Goal: Information Seeking & Learning: Check status

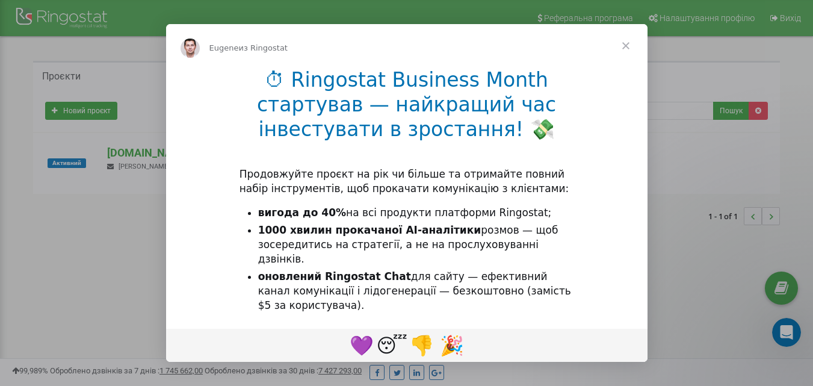
click at [631, 44] on span "Закрыть" at bounding box center [625, 45] width 43 height 43
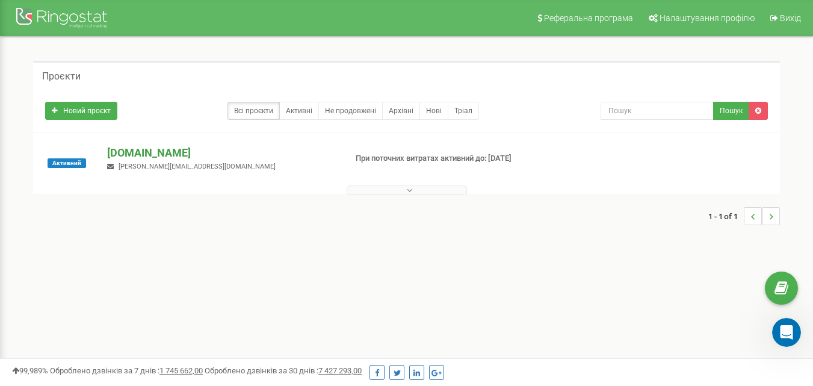
click at [150, 153] on p "[DOMAIN_NAME]" at bounding box center [221, 153] width 229 height 16
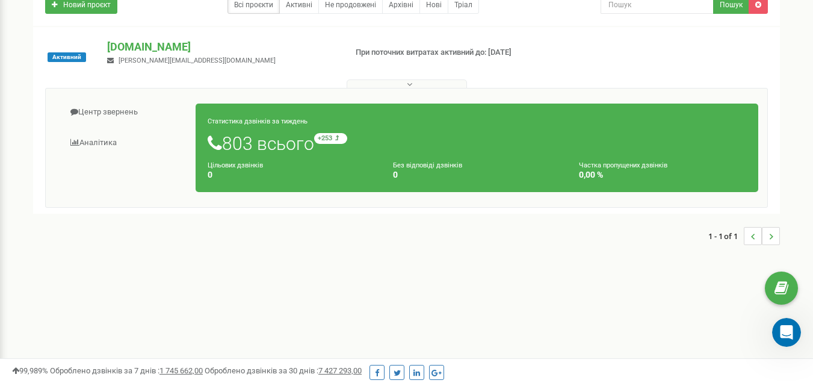
scroll to position [152, 0]
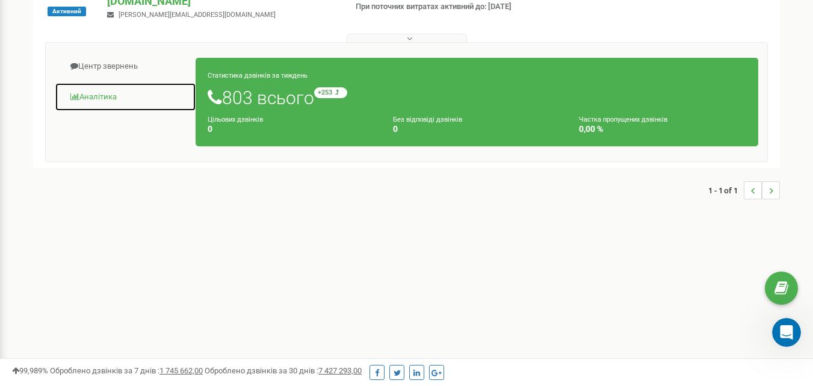
click at [110, 94] on link "Аналiтика" at bounding box center [125, 96] width 141 height 29
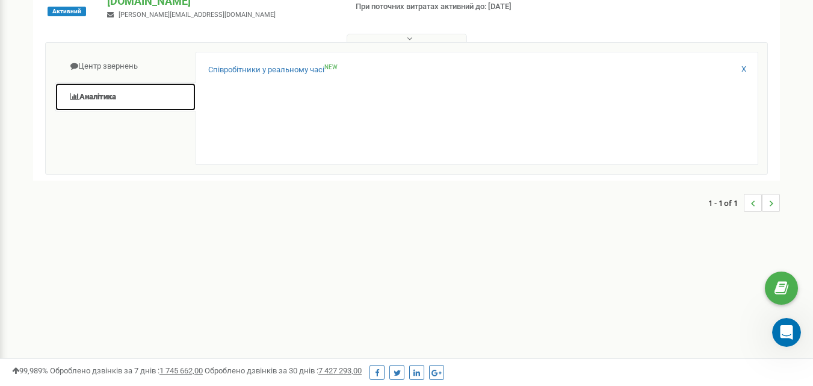
scroll to position [0, 0]
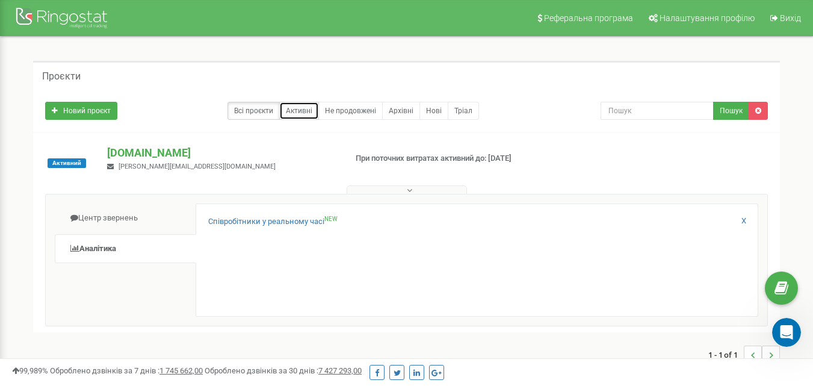
click at [293, 111] on link "Активні" at bounding box center [299, 111] width 40 height 18
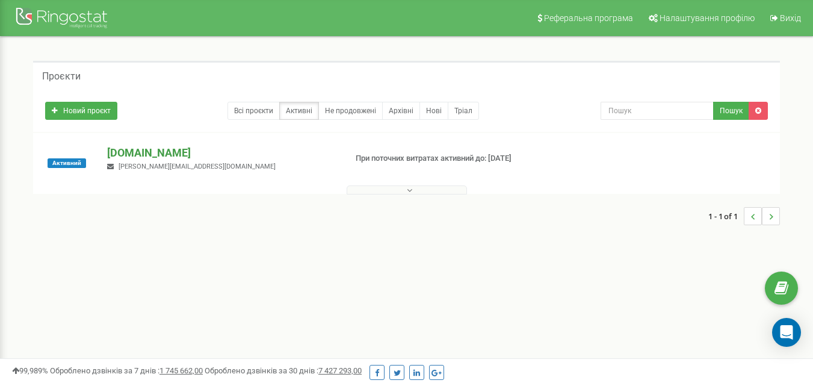
click at [168, 153] on p "[DOMAIN_NAME]" at bounding box center [221, 153] width 229 height 16
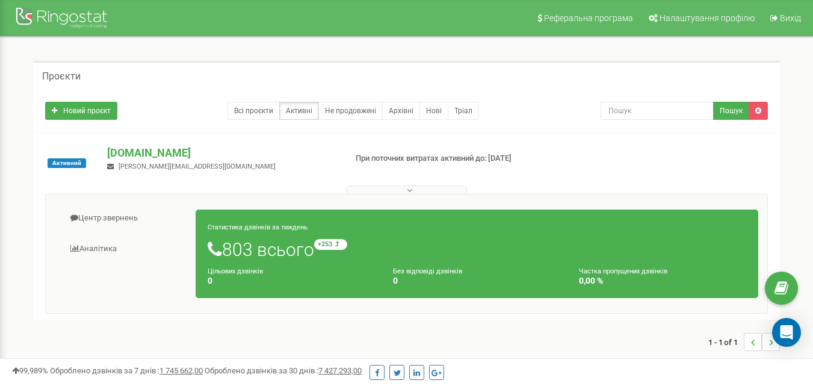
click at [335, 238] on div "Статистика дзвінків за тиждень 803 всього +253 відносно минулого тижня Цільових…" at bounding box center [477, 253] width 563 height 88
click at [360, 246] on span "відносно минулого тижня" at bounding box center [398, 244] width 108 height 7
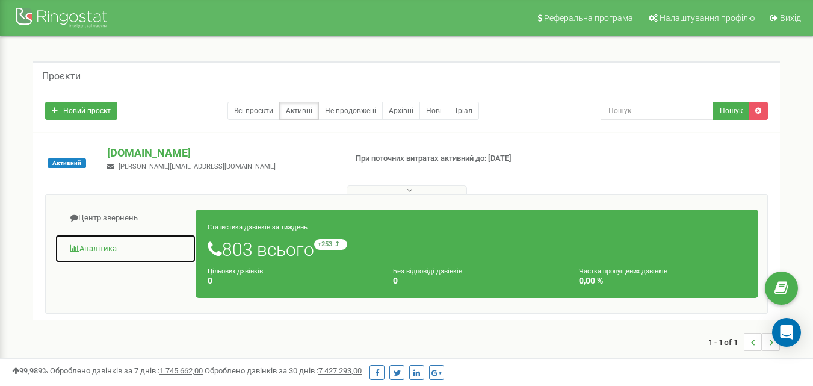
click at [91, 247] on link "Аналiтика" at bounding box center [125, 248] width 141 height 29
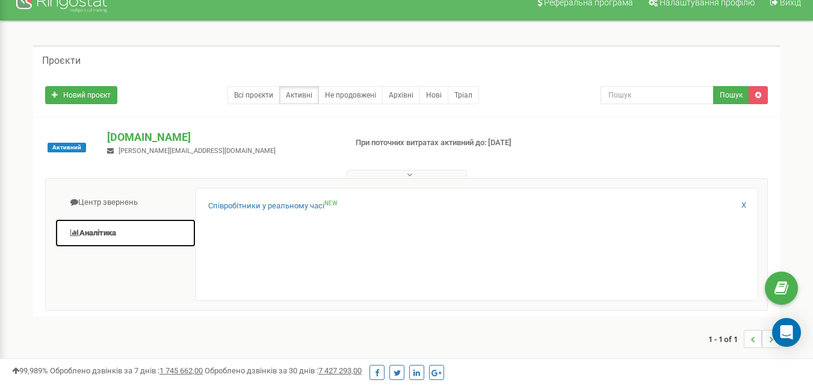
scroll to position [10, 0]
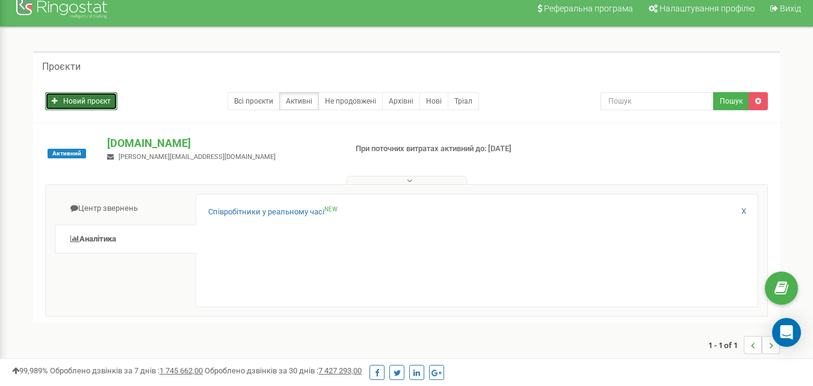
click at [72, 98] on link "Новий проєкт" at bounding box center [81, 101] width 72 height 18
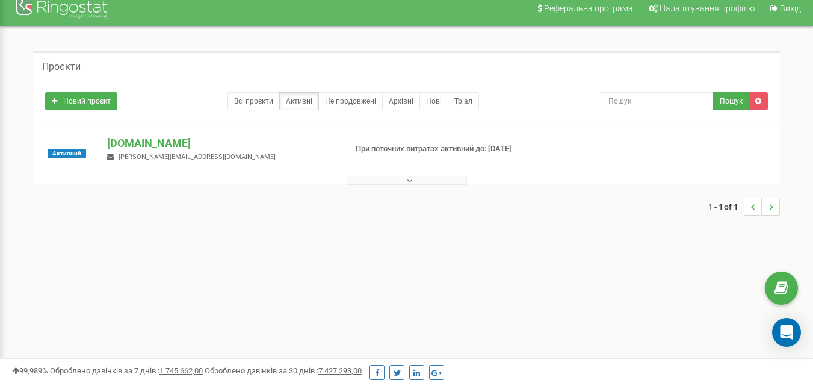
click at [409, 178] on icon at bounding box center [409, 180] width 5 height 8
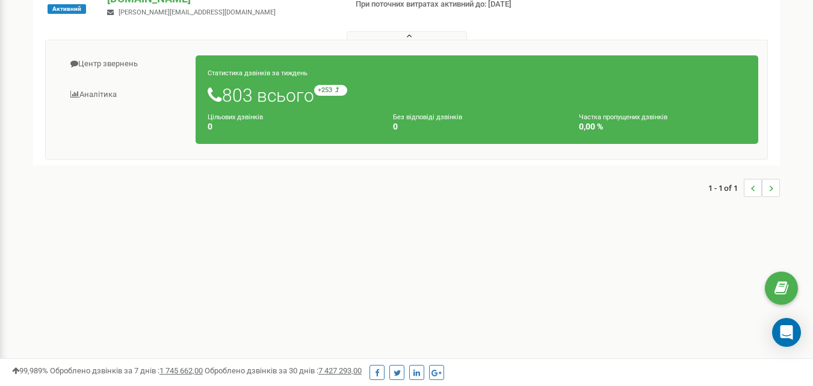
scroll to position [150, 0]
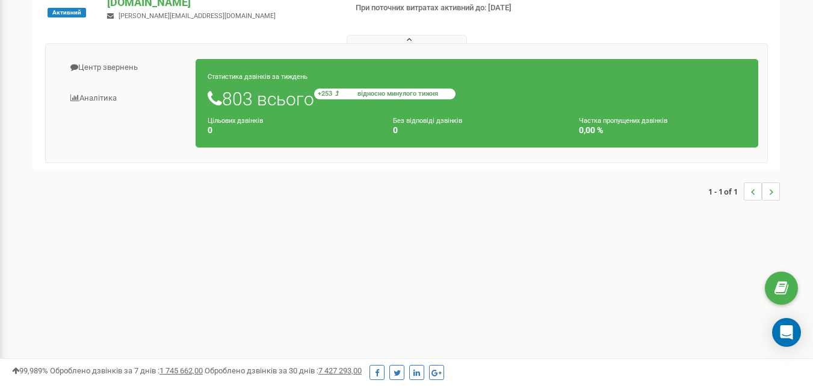
click at [372, 93] on span "відносно минулого тижня" at bounding box center [398, 93] width 108 height 7
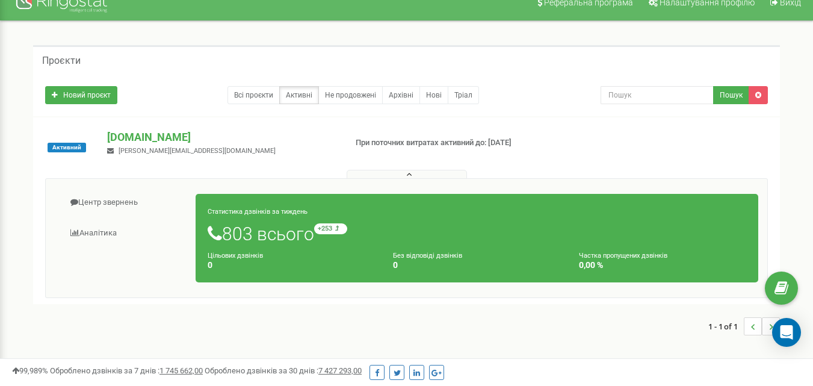
scroll to position [0, 0]
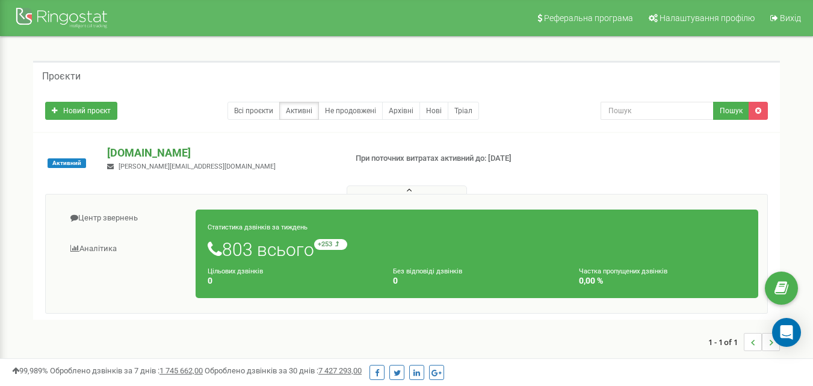
click at [131, 147] on p "[DOMAIN_NAME]" at bounding box center [221, 153] width 229 height 16
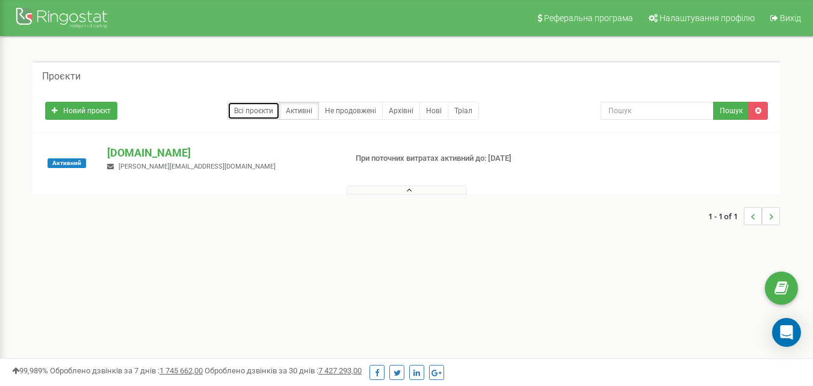
click at [258, 113] on link "Всі проєкти" at bounding box center [253, 111] width 52 height 18
click at [87, 17] on div at bounding box center [63, 19] width 96 height 29
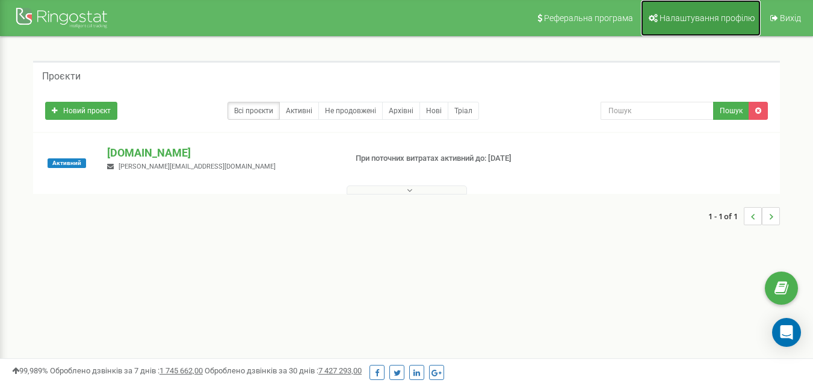
click at [685, 17] on span "Налаштування профілю" at bounding box center [706, 18] width 95 height 10
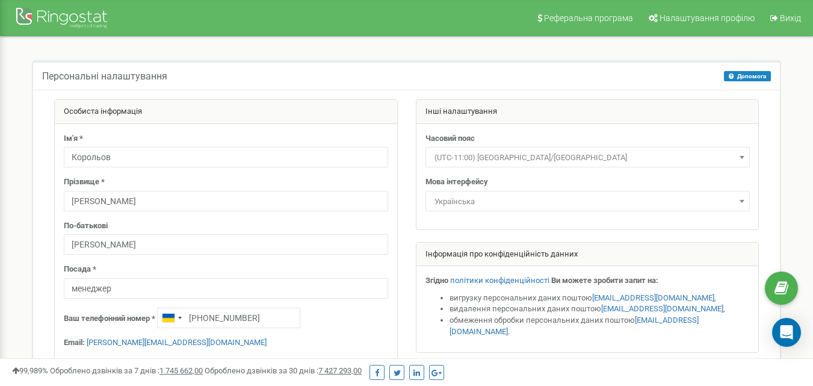
scroll to position [336, 0]
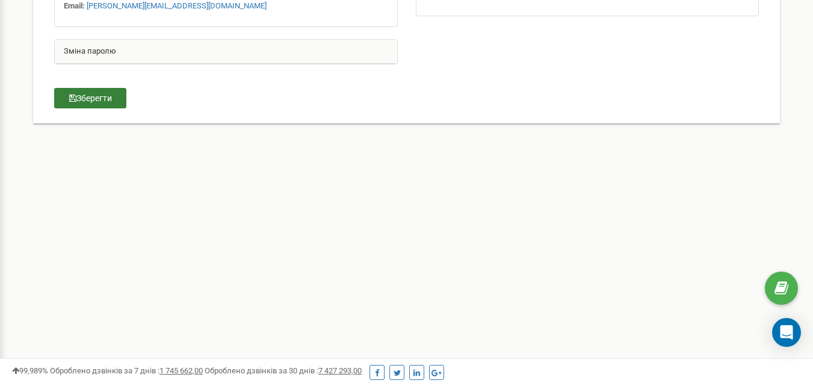
click at [108, 102] on button "Зберегти" at bounding box center [90, 98] width 72 height 20
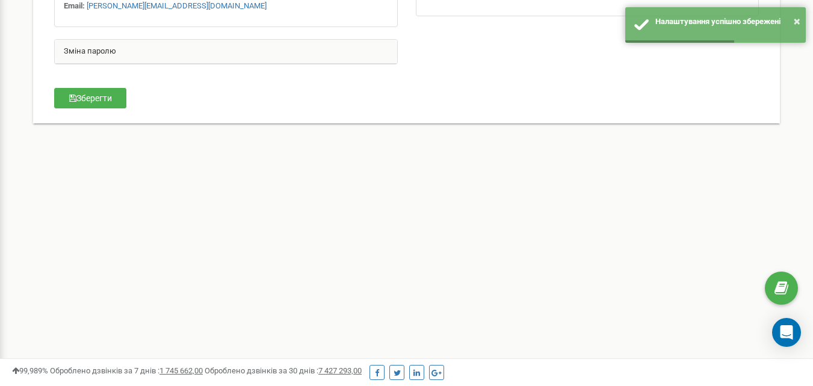
scroll to position [0, 0]
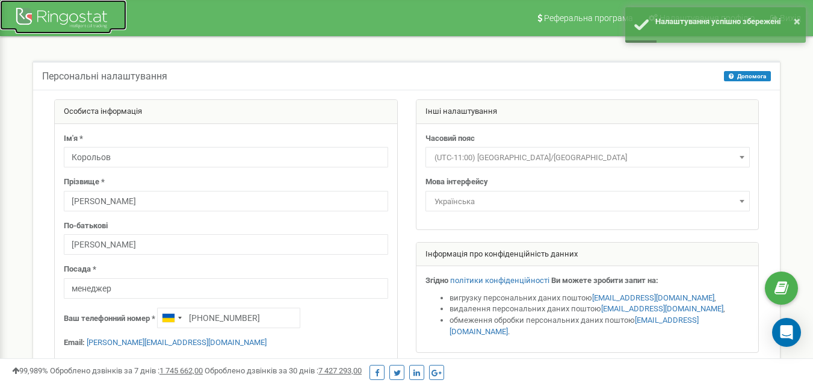
click at [77, 17] on div at bounding box center [63, 19] width 96 height 29
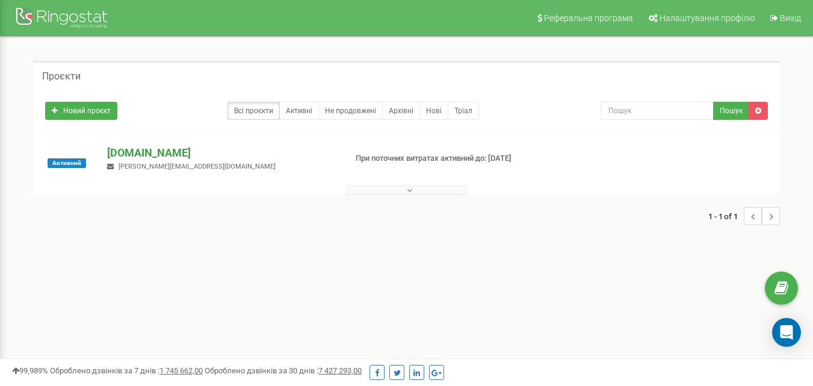
click at [187, 150] on p "[DOMAIN_NAME]" at bounding box center [221, 153] width 229 height 16
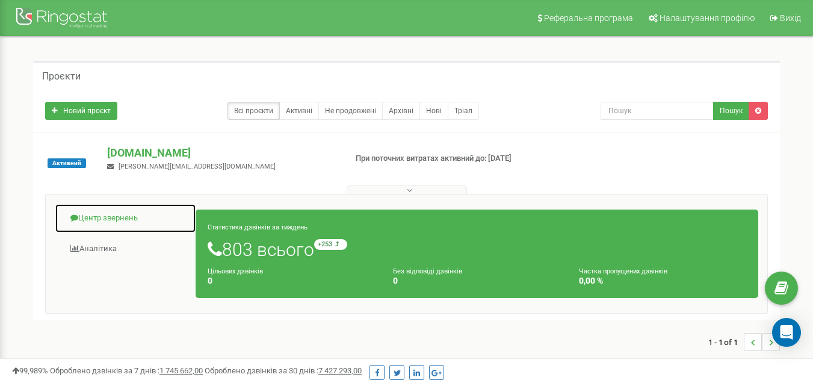
click at [105, 216] on link "Центр звернень" at bounding box center [125, 217] width 141 height 29
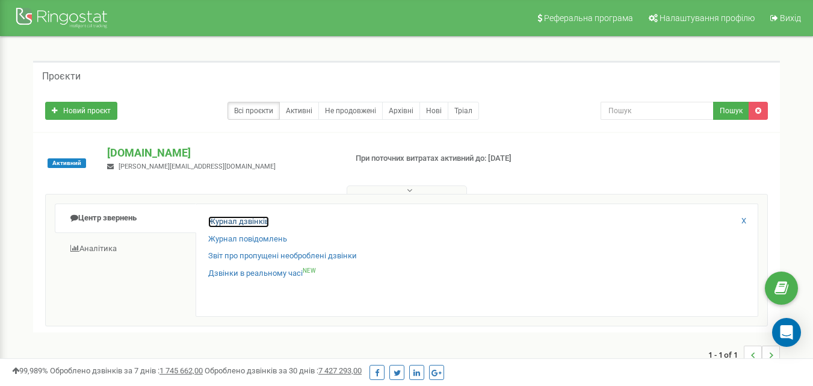
click at [251, 226] on link "Журнал дзвінків" at bounding box center [238, 221] width 61 height 11
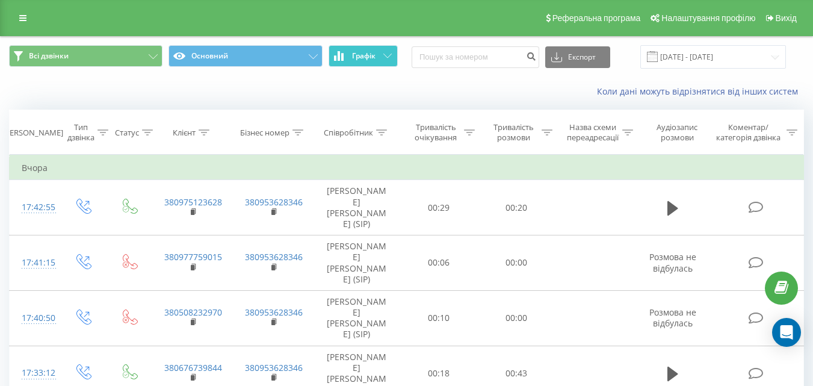
click at [389, 51] on button "Графік" at bounding box center [363, 56] width 69 height 22
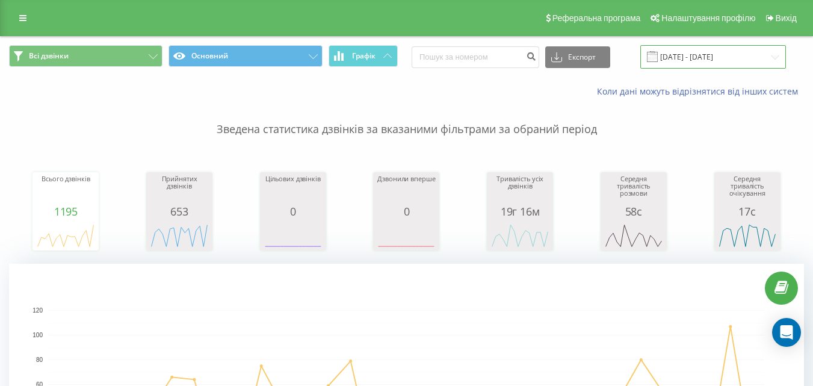
click at [775, 58] on input "23.08.2025 - 23.09.2025" at bounding box center [713, 56] width 146 height 23
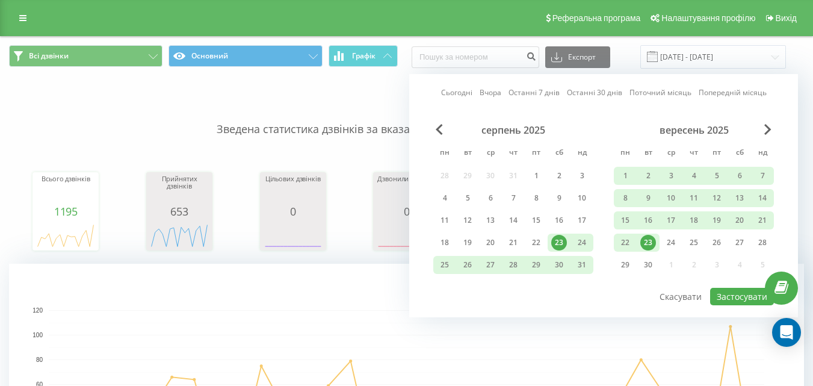
click at [650, 243] on div "23" at bounding box center [648, 243] width 16 height 16
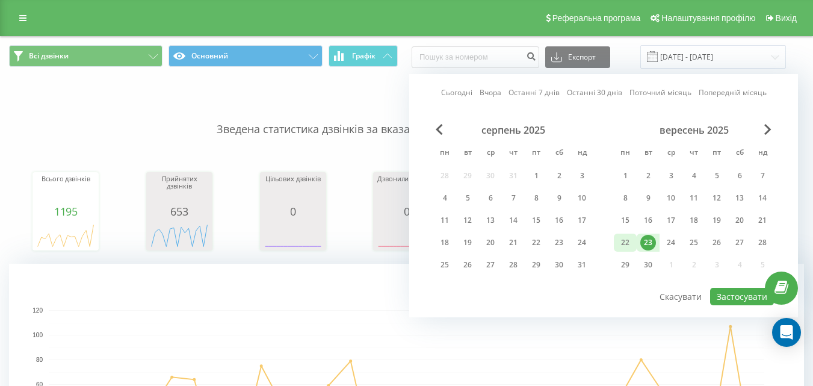
click at [623, 238] on div "22" at bounding box center [625, 243] width 16 height 16
click at [720, 289] on button "Застосувати" at bounding box center [742, 296] width 64 height 17
type input "22.09.2025 - 23.09.2025"
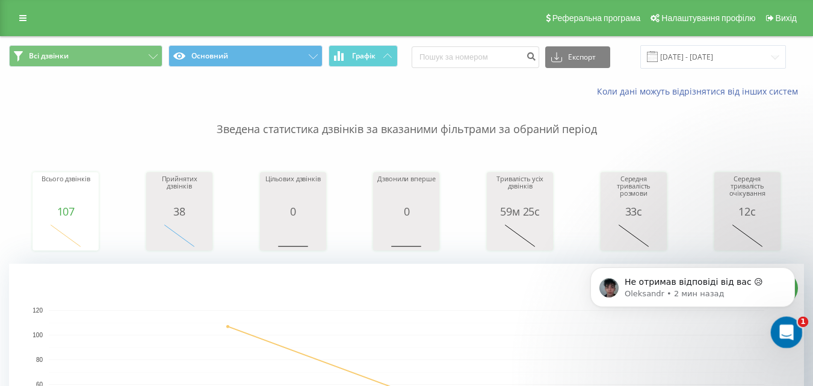
click at [795, 332] on div "Открыть службу сообщений Intercom" at bounding box center [785, 330] width 40 height 40
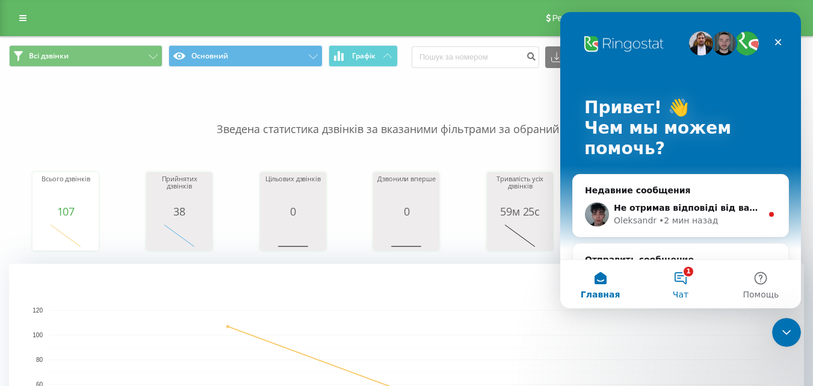
click at [685, 276] on button "1 Чат" at bounding box center [680, 284] width 80 height 48
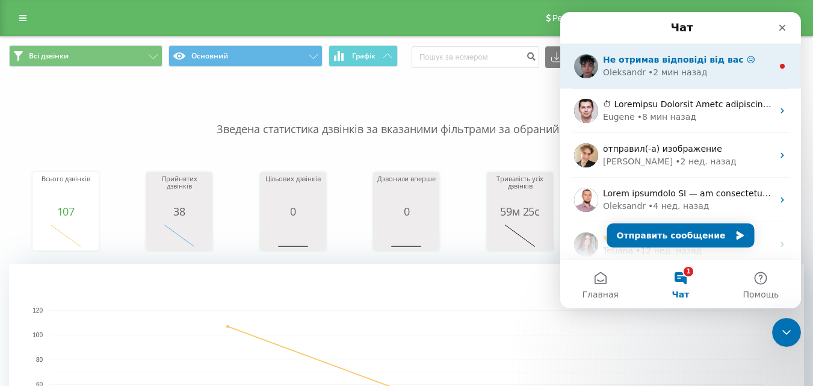
click at [655, 82] on div "Не отримав відповіді від вас 😥 Oleksandr • 2 мин назад" at bounding box center [680, 66] width 241 height 45
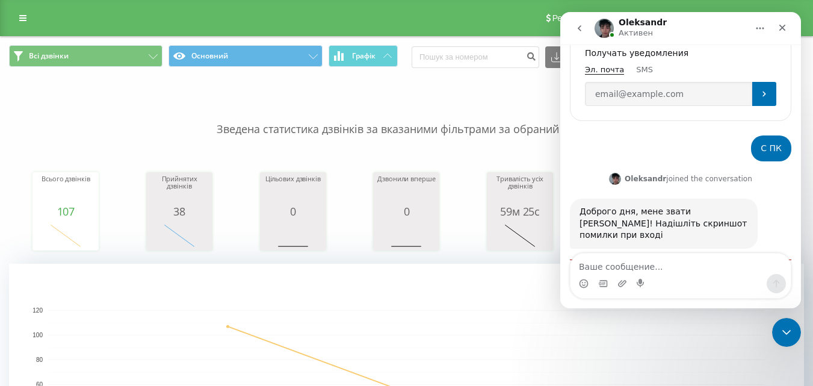
scroll to position [241, 0]
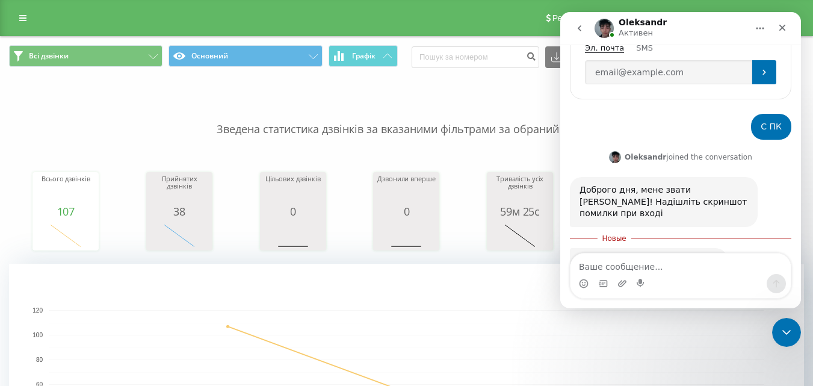
click at [635, 264] on textarea "Ваше сообщение..." at bounding box center [680, 263] width 220 height 20
type textarea "все получилось"
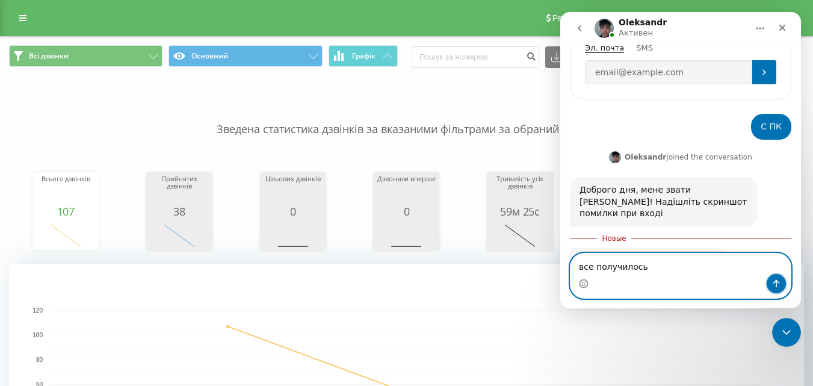
click at [777, 279] on icon "Отправить сообщение…" at bounding box center [776, 284] width 10 height 10
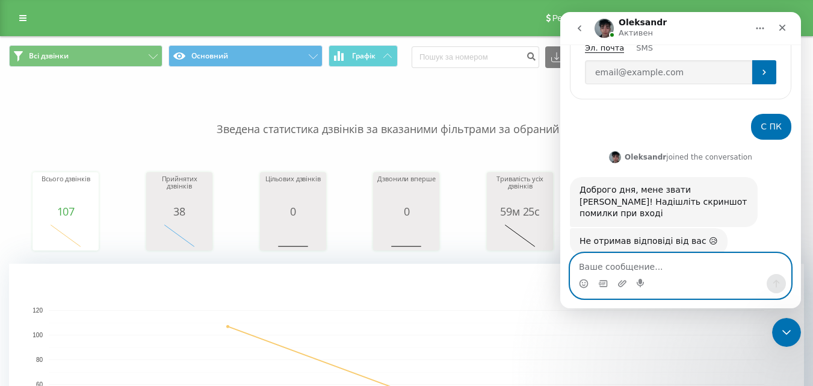
scroll to position [256, 0]
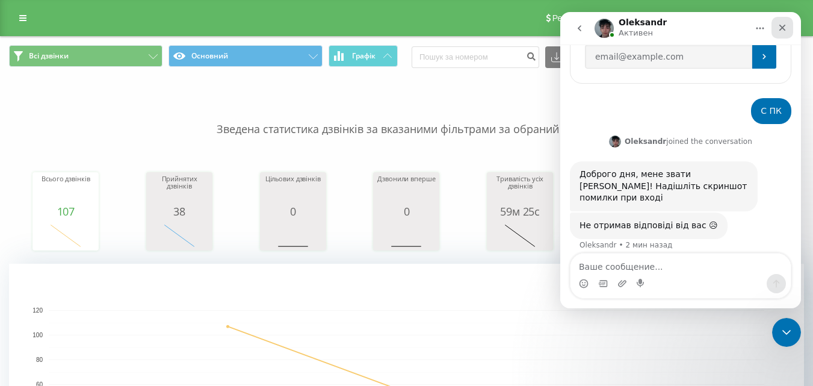
click at [786, 25] on icon "Закрыть" at bounding box center [782, 28] width 10 height 10
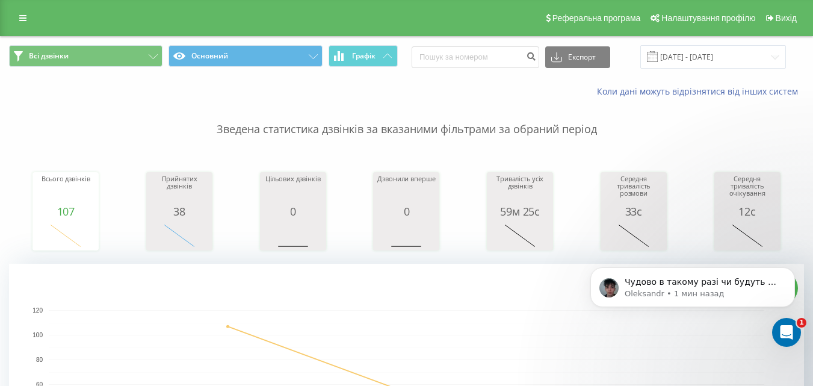
scroll to position [304, 0]
click at [790, 324] on div "Открыть службу сообщений Intercom" at bounding box center [785, 330] width 40 height 40
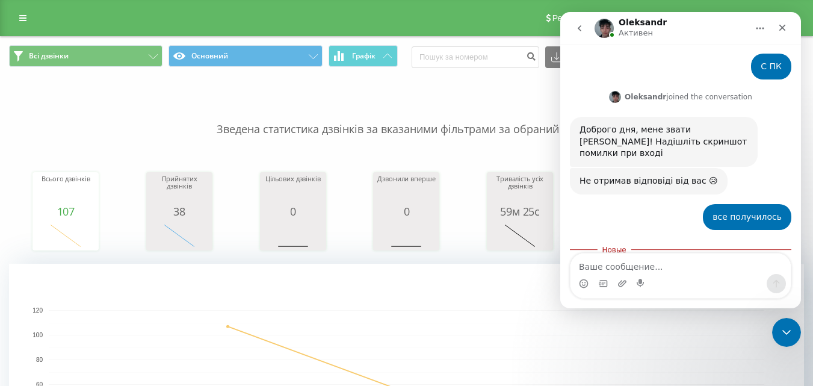
scroll to position [324, 0]
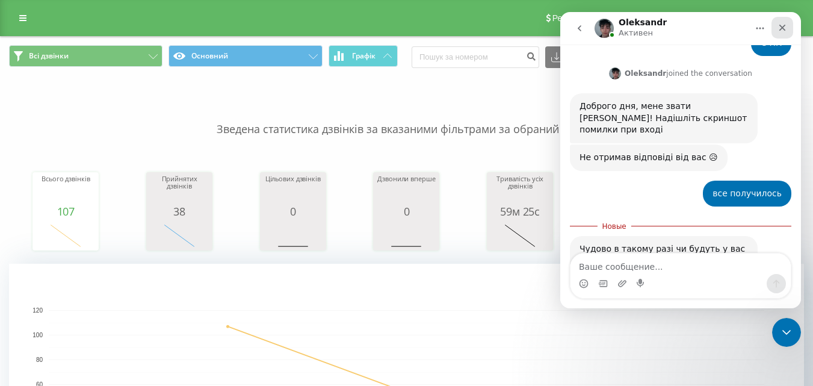
click at [786, 23] on icon "Закрыть" at bounding box center [782, 28] width 10 height 10
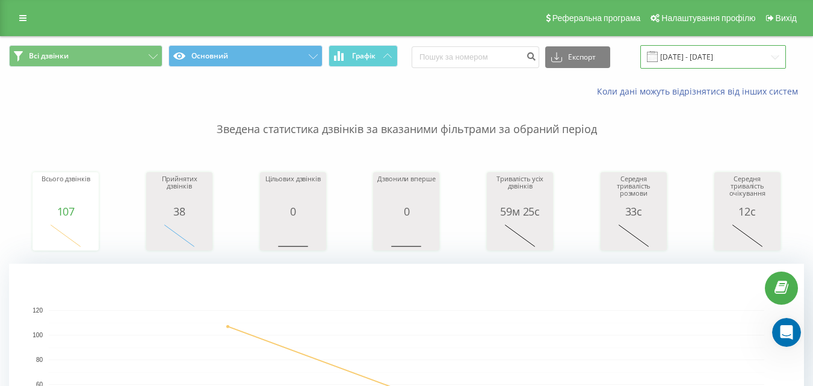
click at [727, 58] on input "22.09.2025 - 23.09.2025" at bounding box center [713, 56] width 146 height 23
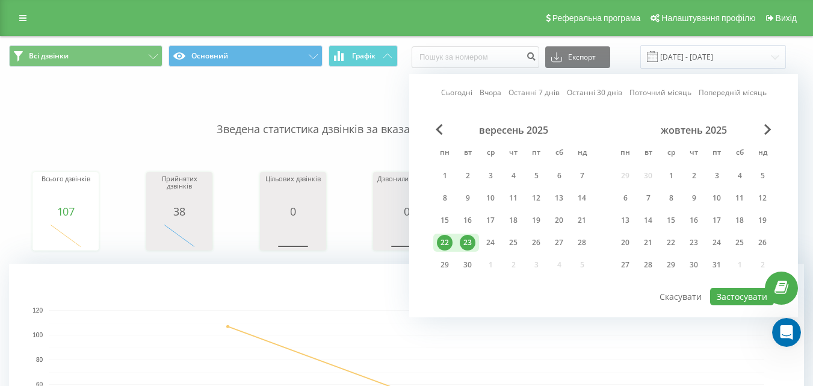
click at [468, 238] on div "23" at bounding box center [468, 243] width 16 height 16
click at [752, 294] on button "Застосувати" at bounding box center [742, 296] width 64 height 17
type input "23.09.2025 - 23.09.2025"
